Goal: Navigation & Orientation: Find specific page/section

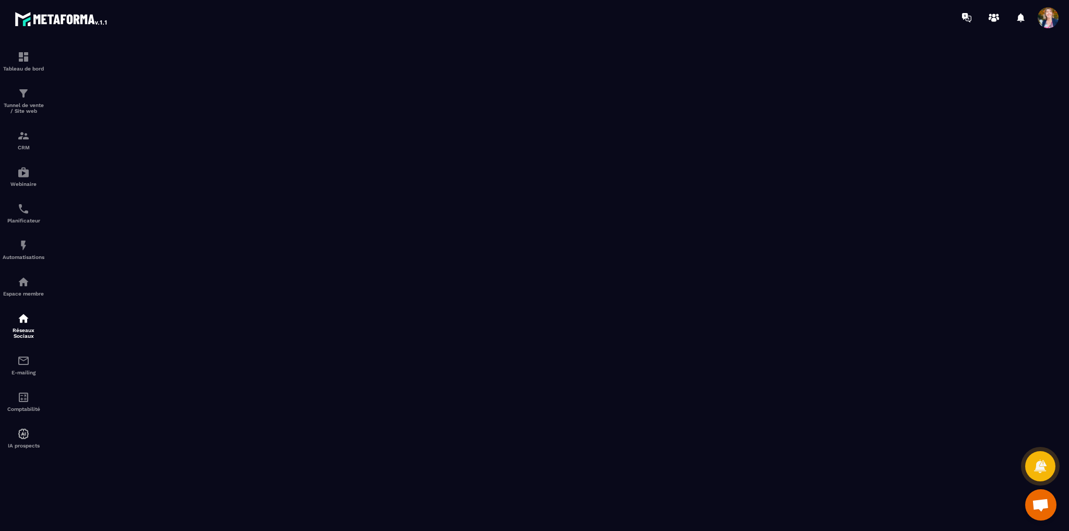
scroll to position [106, 0]
click at [21, 435] on img at bounding box center [23, 433] width 13 height 13
click at [33, 60] on div "Tableau de bord" at bounding box center [24, 61] width 42 height 21
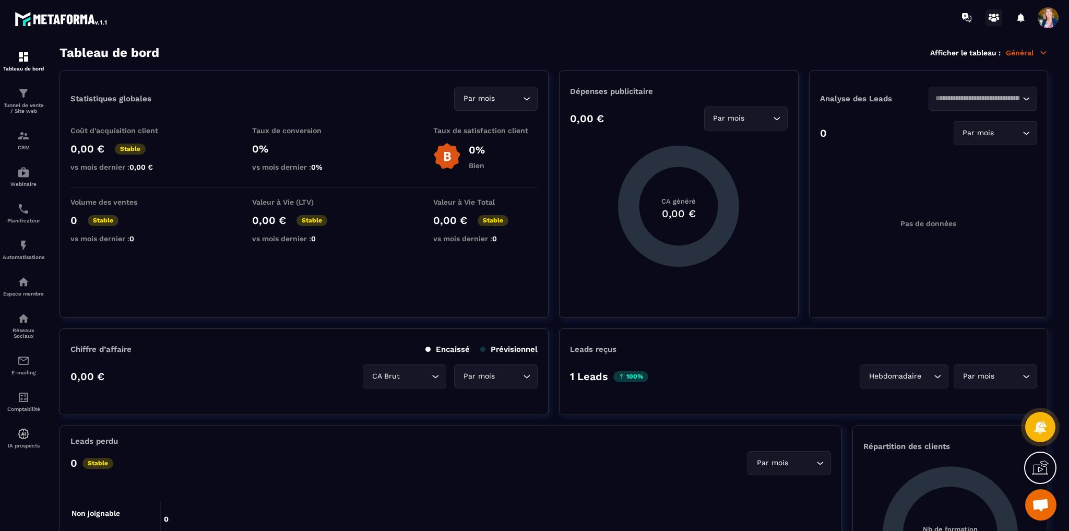
click at [998, 20] on icon at bounding box center [993, 17] width 17 height 17
click at [969, 20] on icon at bounding box center [966, 17] width 17 height 17
click at [1048, 21] on span at bounding box center [1047, 17] width 21 height 21
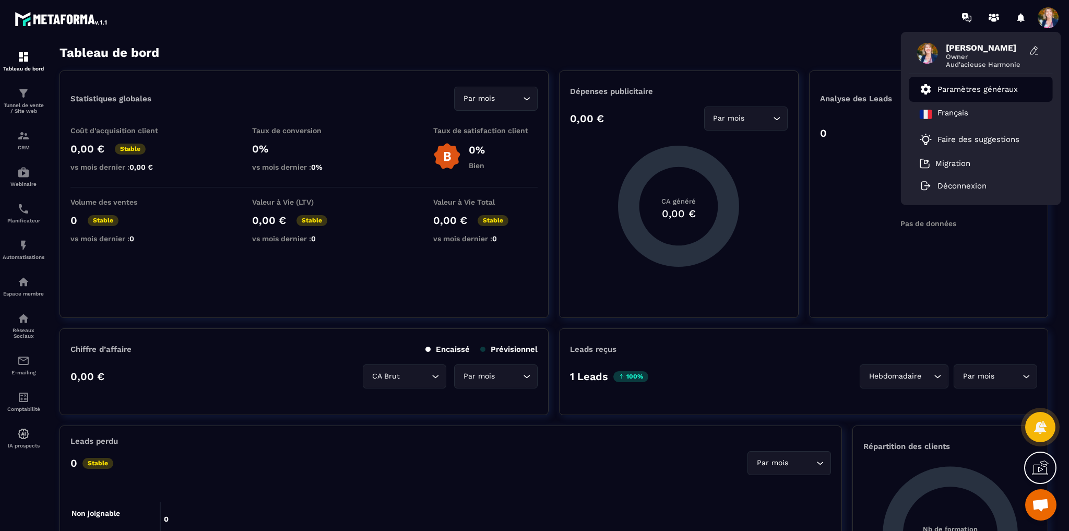
click at [980, 93] on p "Paramètres généraux" at bounding box center [977, 89] width 80 height 9
click at [965, 94] on link "Paramètres généraux" at bounding box center [968, 89] width 98 height 13
click at [962, 89] on p "Paramètres généraux" at bounding box center [977, 89] width 80 height 9
click at [1034, 47] on icon at bounding box center [1033, 50] width 7 height 8
click at [969, 21] on icon at bounding box center [968, 19] width 6 height 7
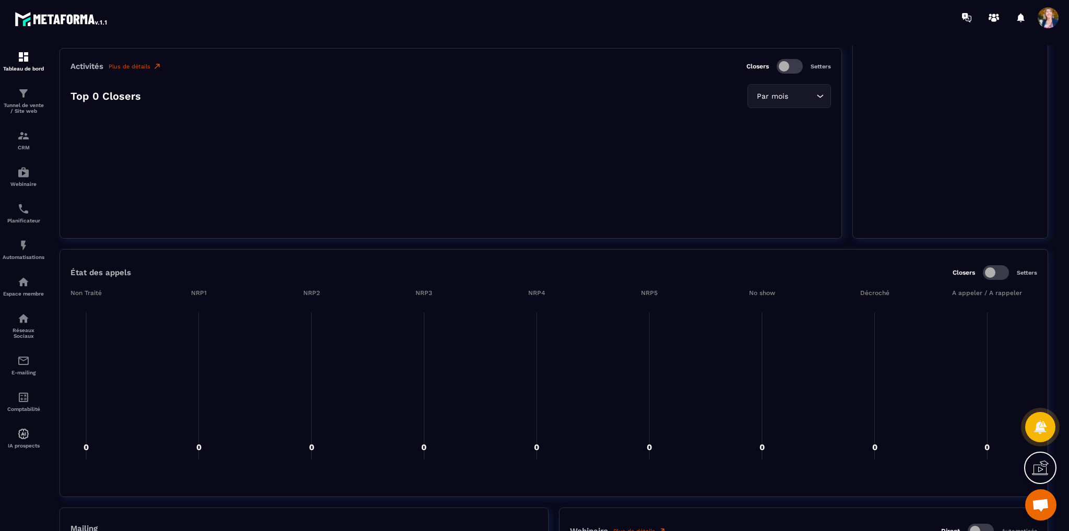
scroll to position [626, 0]
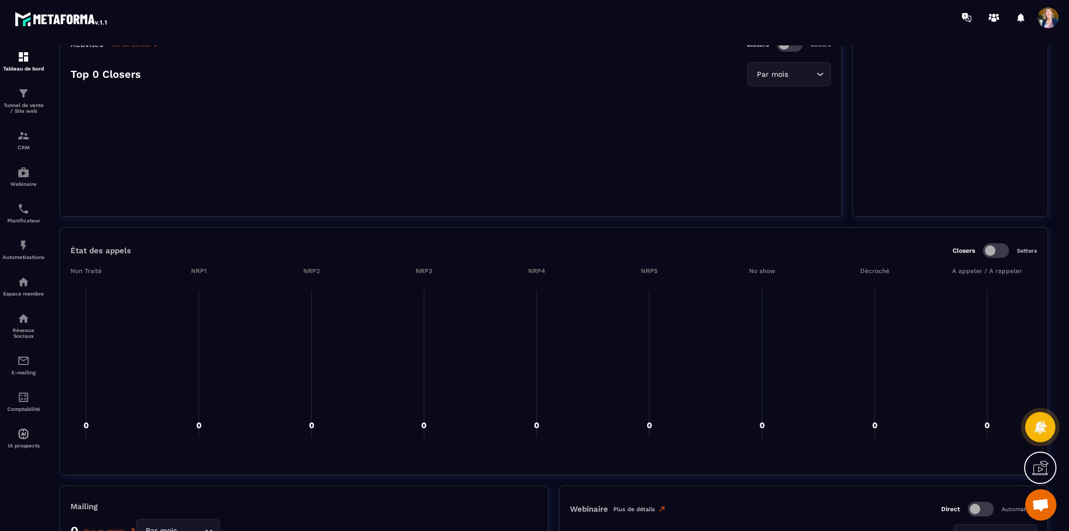
click at [629, 508] on link "Plus de détails" at bounding box center [639, 509] width 53 height 8
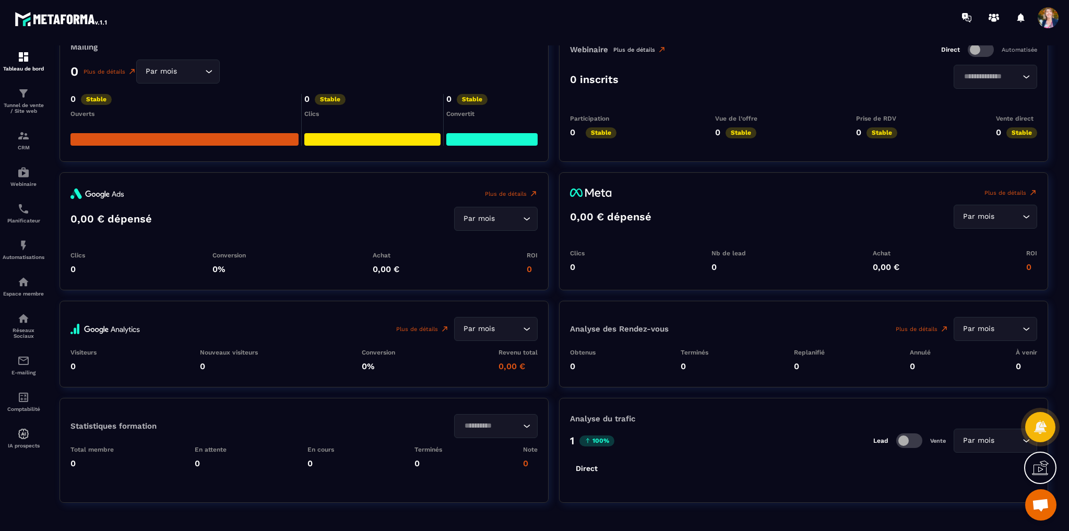
scroll to position [1109, 0]
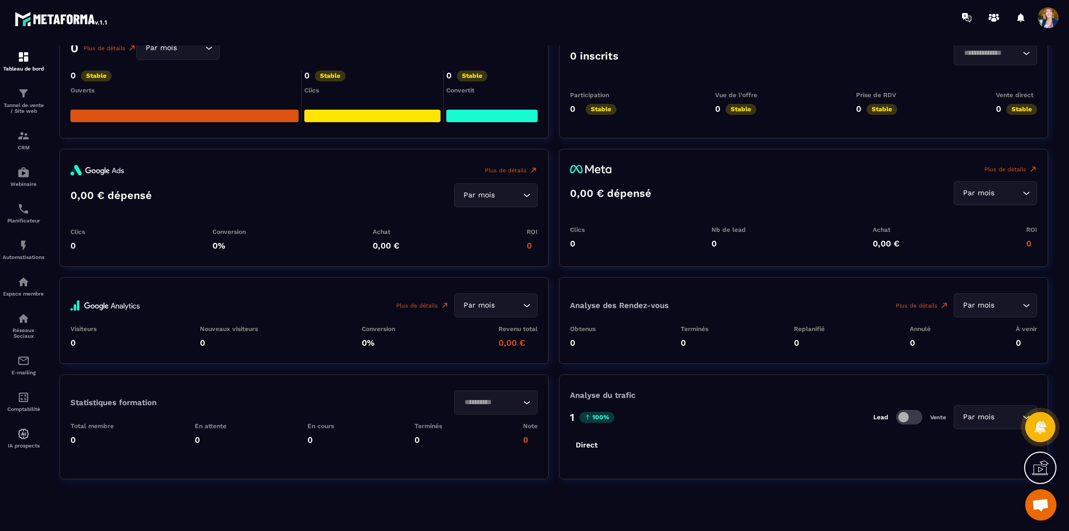
click at [982, 415] on div "Par mois" at bounding box center [990, 416] width 62 height 11
click at [982, 415] on input "Search for option" at bounding box center [989, 416] width 59 height 11
click at [18, 58] on img at bounding box center [23, 57] width 13 height 13
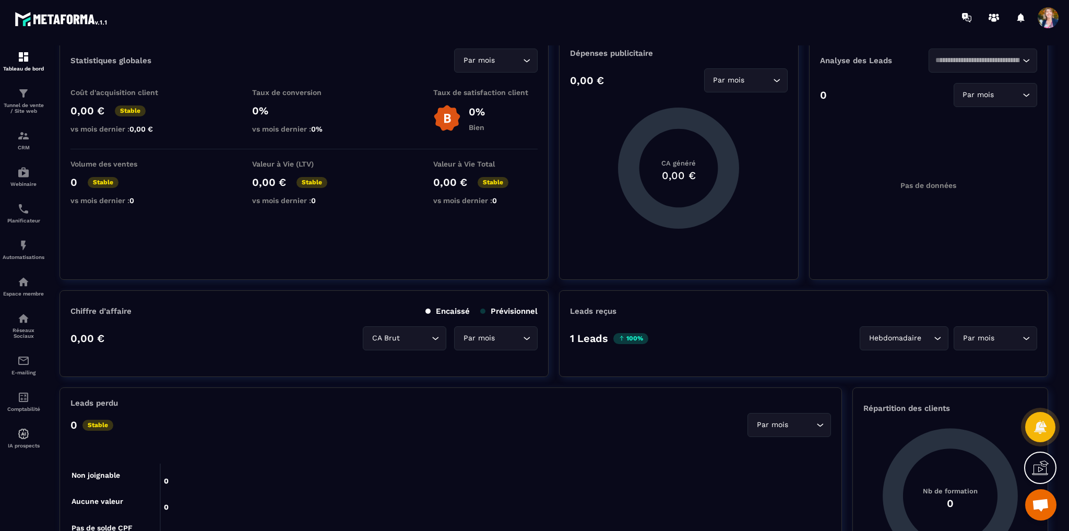
scroll to position [0, 0]
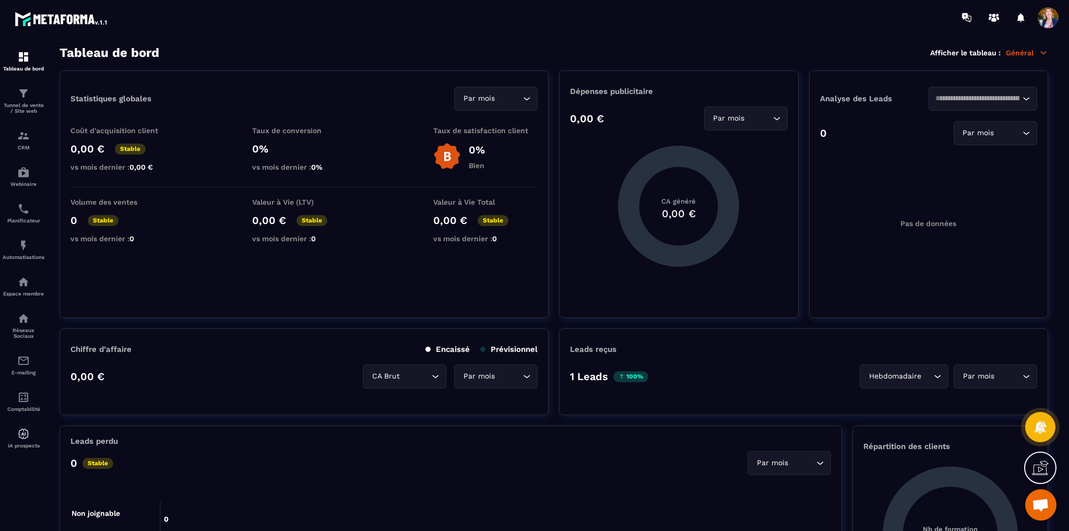
click at [1025, 99] on icon "Search for option" at bounding box center [1026, 98] width 6 height 3
click at [1025, 99] on icon "Search for option" at bounding box center [1026, 98] width 10 height 10
click at [1038, 54] on icon at bounding box center [1042, 52] width 9 height 9
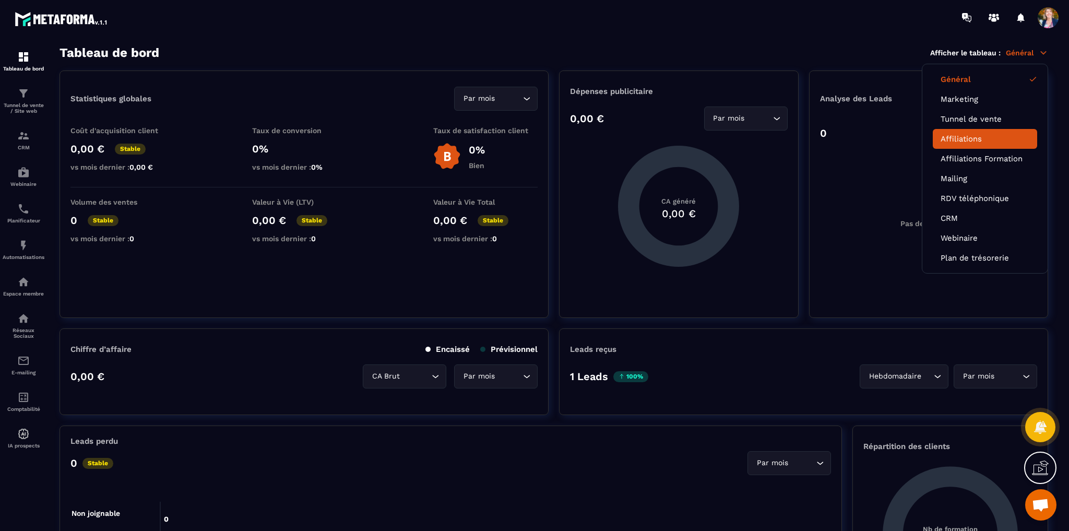
click at [964, 139] on link "Affiliations" at bounding box center [984, 138] width 89 height 9
click at [967, 137] on link "Affiliations" at bounding box center [984, 138] width 89 height 9
click at [979, 153] on li "Affiliations Formation" at bounding box center [985, 159] width 104 height 20
click at [981, 157] on link "Affiliations Formation" at bounding box center [984, 158] width 89 height 9
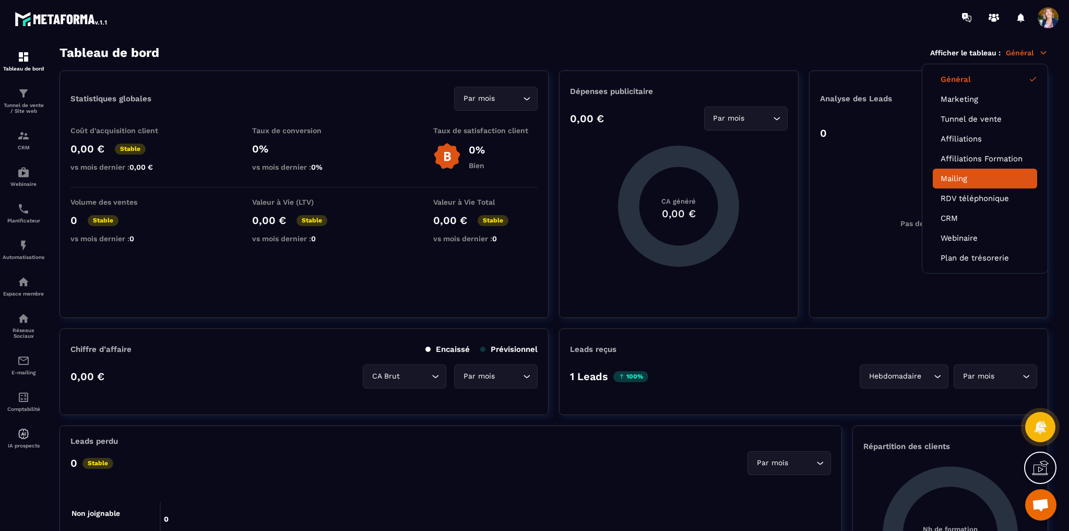
click at [966, 181] on link "Mailing" at bounding box center [984, 178] width 89 height 9
click at [970, 200] on link "RDV téléphonique" at bounding box center [984, 198] width 89 height 9
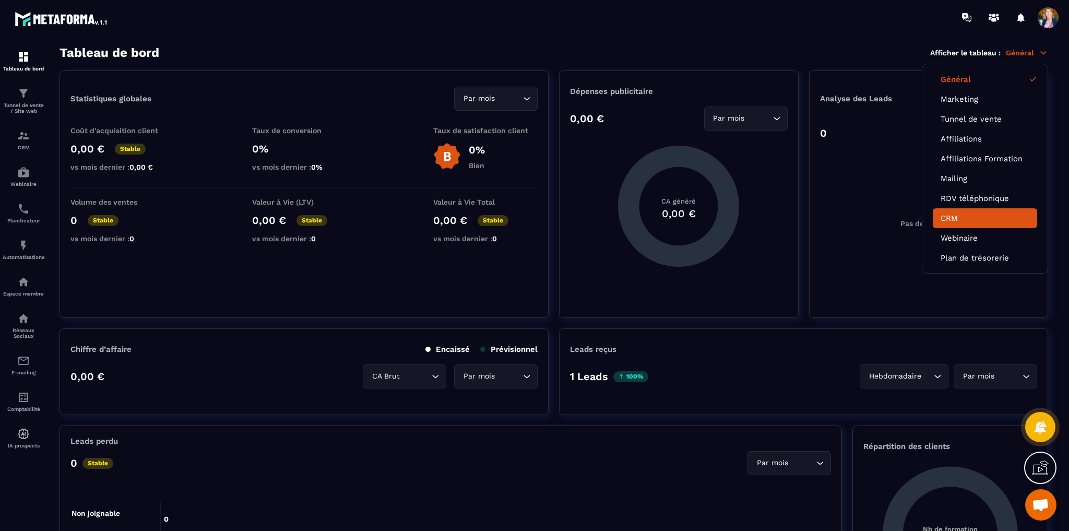
click at [957, 217] on link "CRM" at bounding box center [984, 217] width 89 height 9
click at [963, 236] on link "Webinaire" at bounding box center [984, 237] width 89 height 9
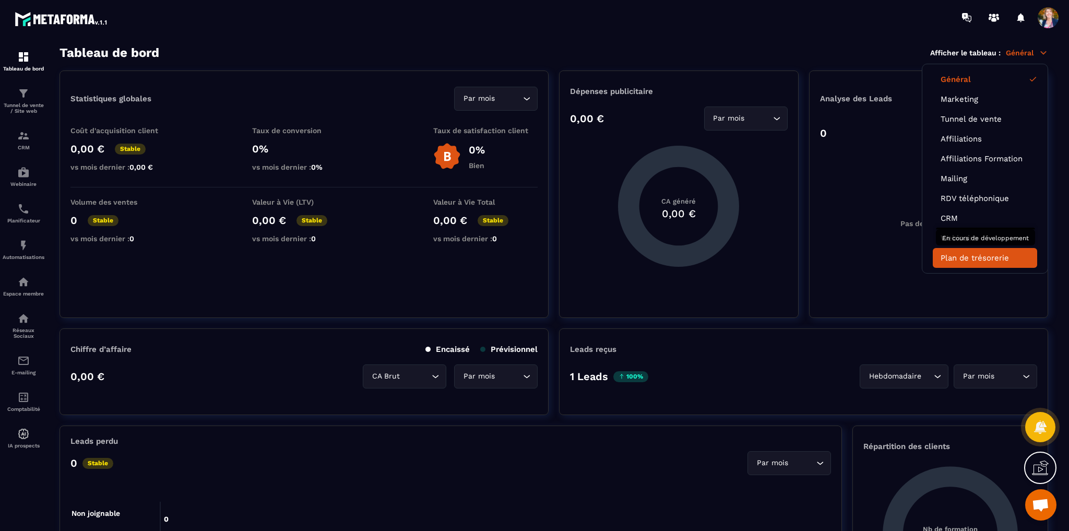
click at [967, 253] on link "Plan de trésorerie" at bounding box center [984, 257] width 89 height 9
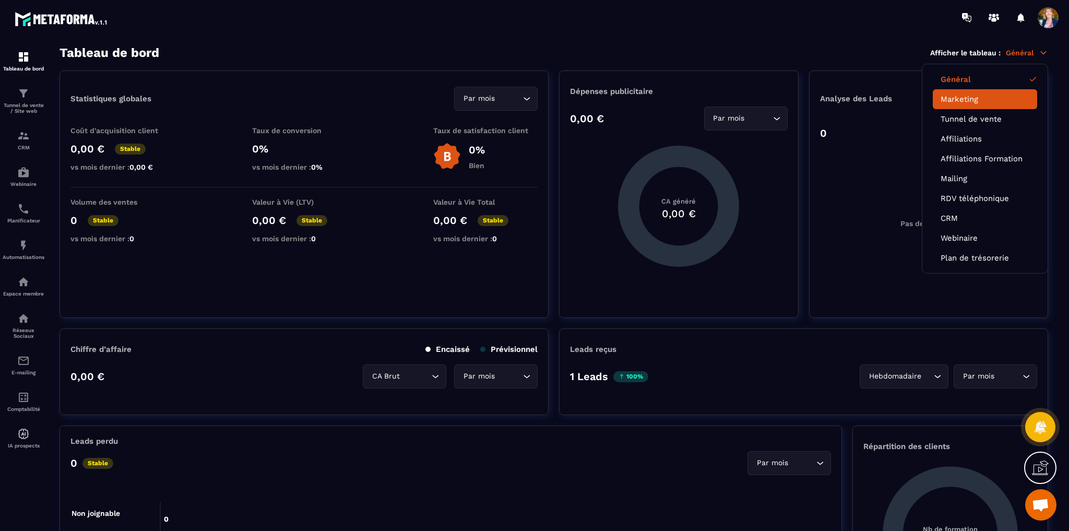
click at [986, 98] on link "Marketing" at bounding box center [984, 98] width 89 height 9
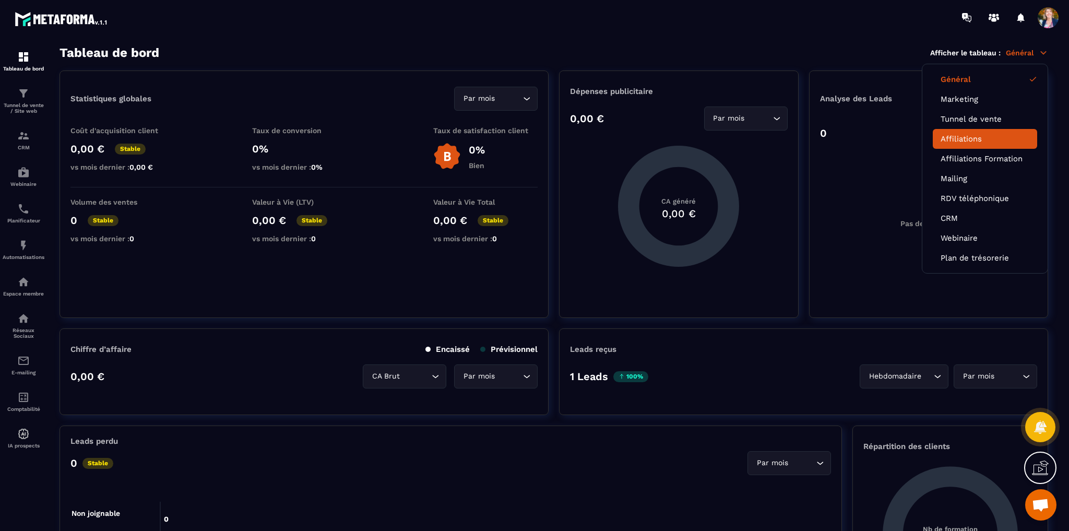
click at [974, 135] on link "Affiliations" at bounding box center [984, 138] width 89 height 9
click at [22, 56] on img at bounding box center [23, 57] width 13 height 13
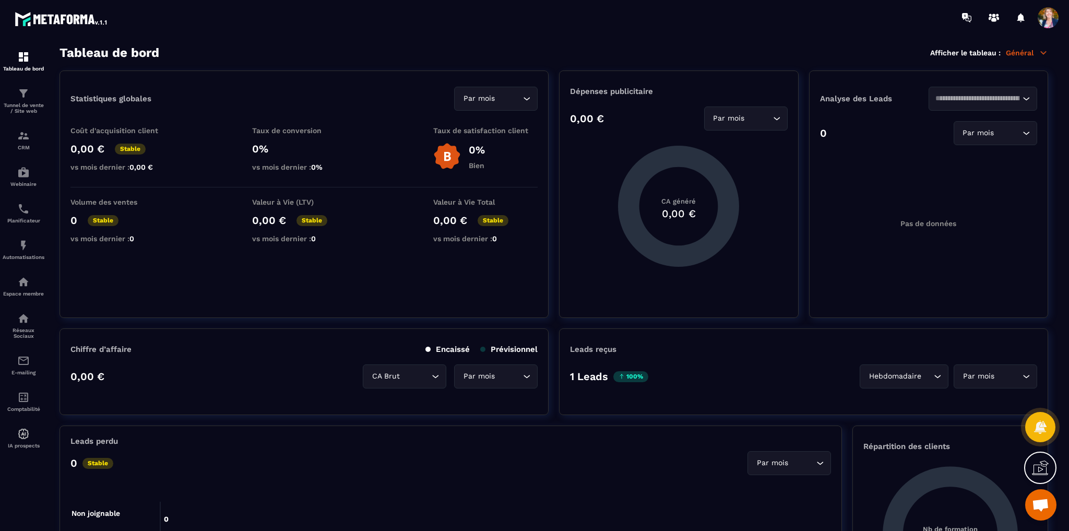
click at [1020, 54] on p "Général" at bounding box center [1027, 52] width 42 height 9
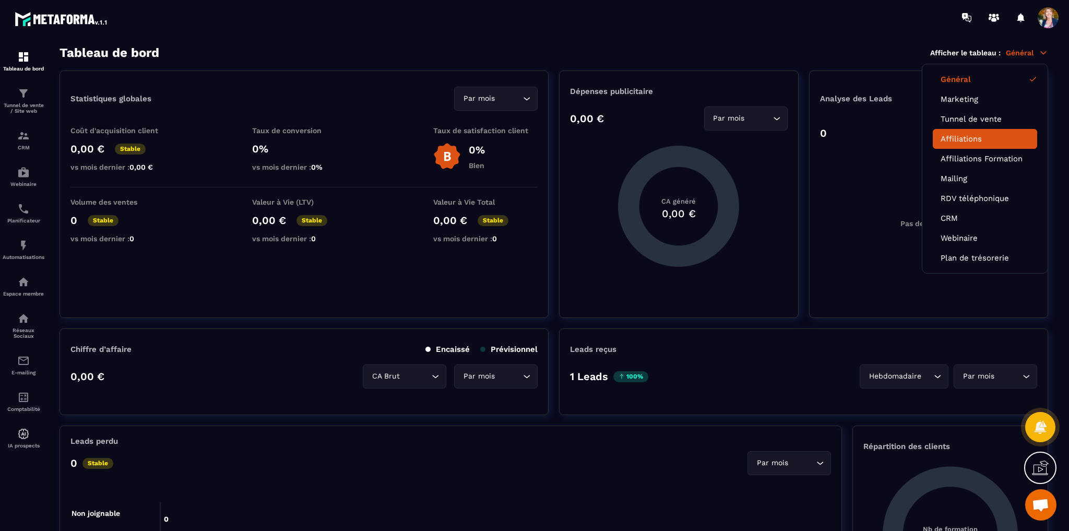
click at [970, 138] on link "Affiliations" at bounding box center [984, 138] width 89 height 9
click at [970, 161] on link "Affiliations Formation" at bounding box center [984, 158] width 89 height 9
click at [1041, 17] on span at bounding box center [1047, 17] width 21 height 21
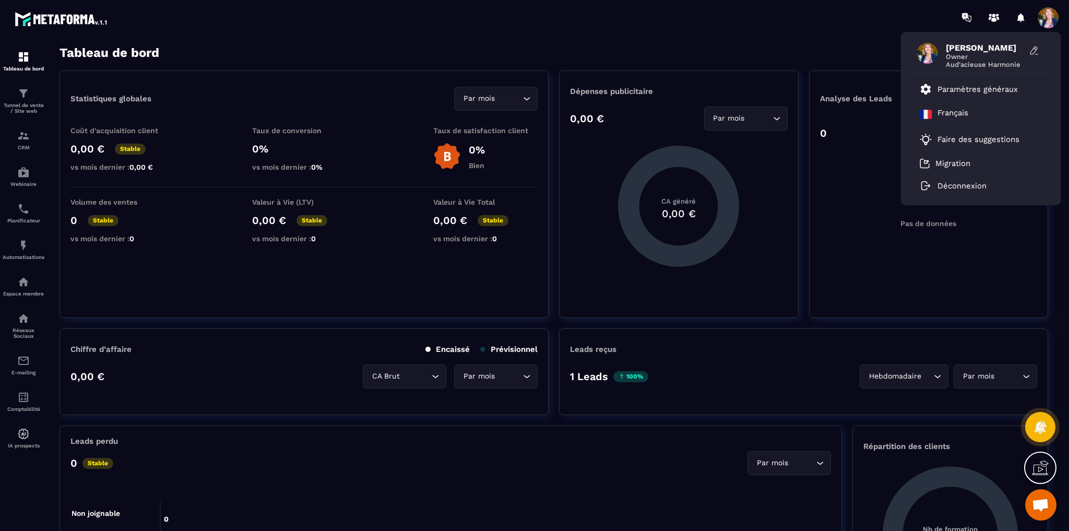
click at [81, 53] on h3 "Tableau de bord" at bounding box center [109, 52] width 100 height 15
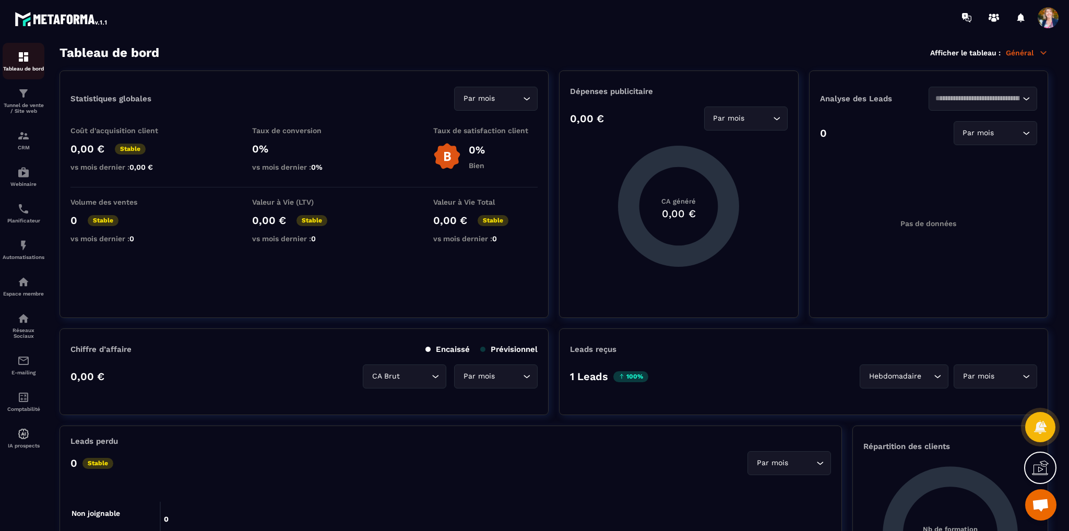
click at [16, 64] on div "Tableau de bord" at bounding box center [24, 61] width 42 height 21
